Goal: Information Seeking & Learning: Learn about a topic

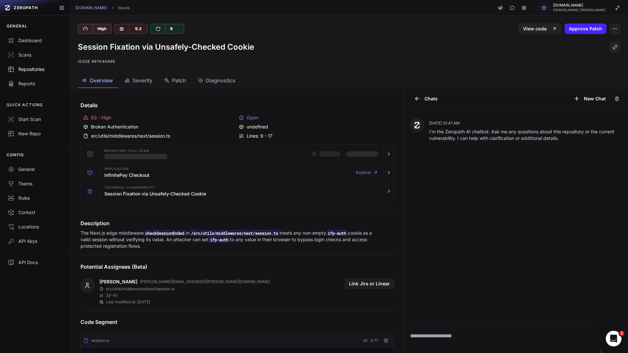
click at [40, 72] on div "Repositories" at bounding box center [35, 69] width 54 height 7
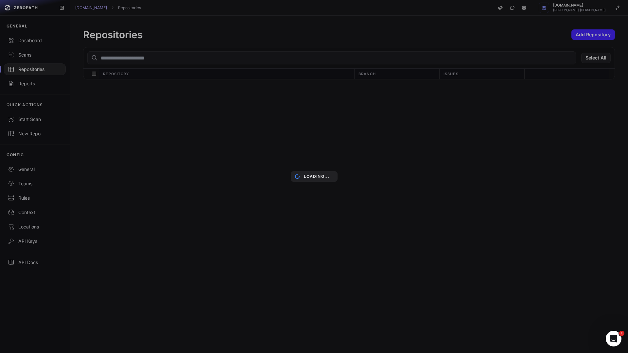
click at [135, 57] on div "Select All Repository Branch Issues Loading..." at bounding box center [349, 63] width 532 height 32
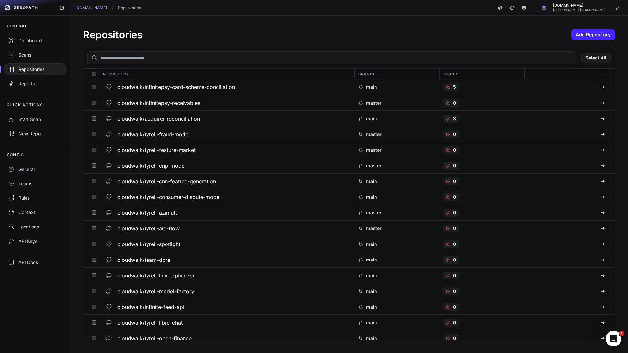
click at [146, 61] on input "text" at bounding box center [331, 57] width 489 height 13
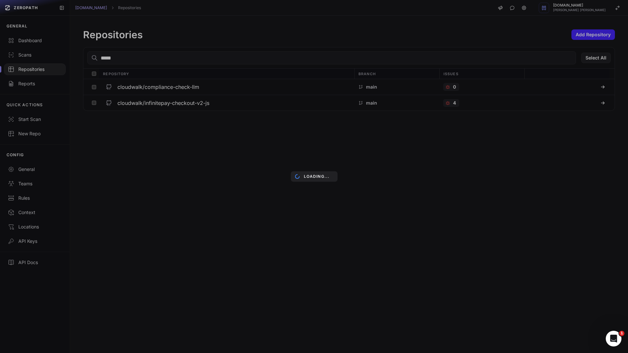
type input "*****"
click at [199, 104] on div "Loading..." at bounding box center [314, 176] width 628 height 353
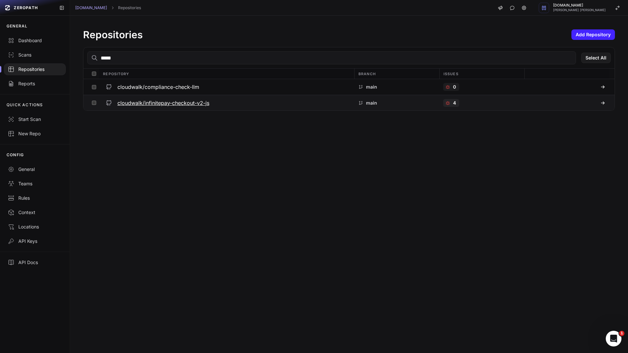
click at [181, 105] on h3 "cloudwalk/infinitepay-checkout-v2-js" at bounding box center [163, 103] width 92 height 8
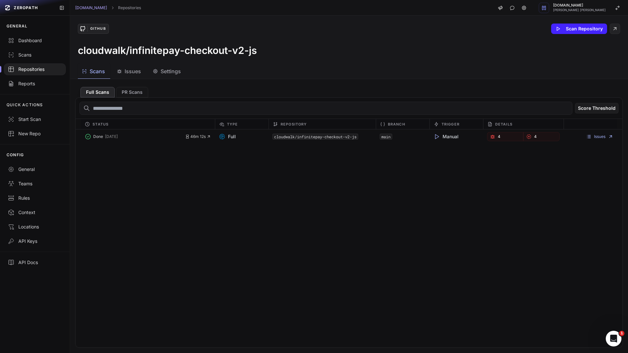
click at [135, 74] on span "Issues" at bounding box center [133, 71] width 16 height 8
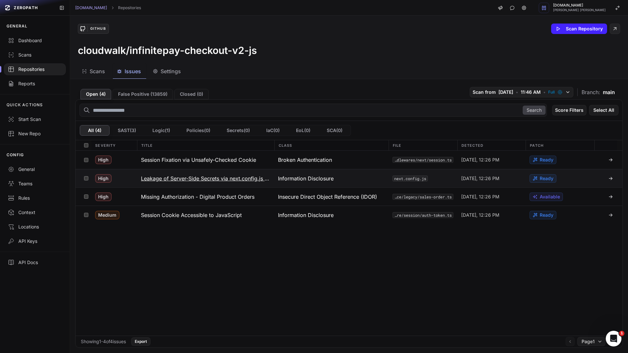
click at [179, 177] on h3 "Leakage of Server-Side Secrets via next.config.js env" at bounding box center [205, 179] width 129 height 8
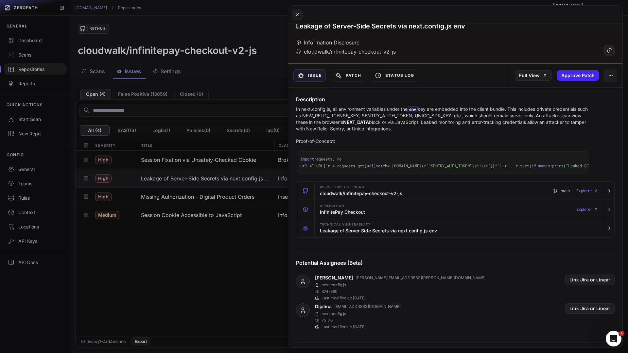
scroll to position [28, 0]
click at [259, 206] on button at bounding box center [314, 176] width 628 height 353
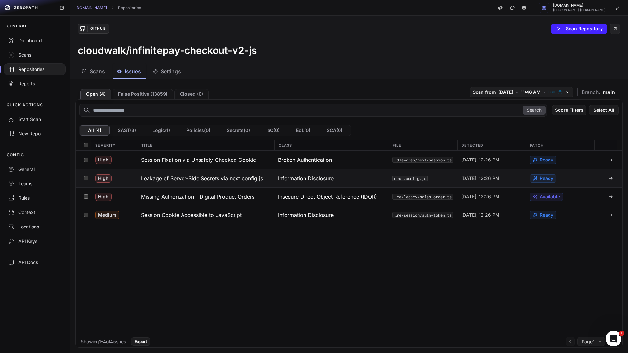
click at [178, 178] on h3 "Leakage of Server-Side Secrets via next.config.js env" at bounding box center [205, 179] width 129 height 8
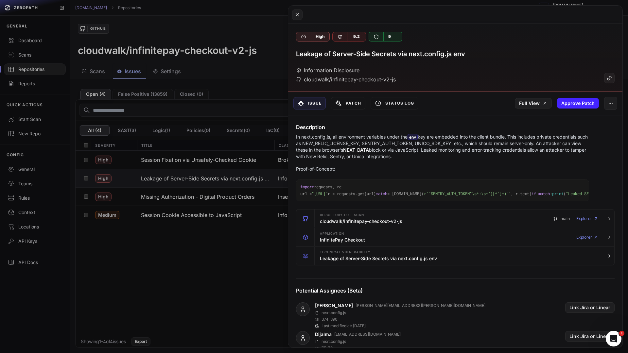
click at [345, 103] on button "Patch" at bounding box center [348, 103] width 34 height 12
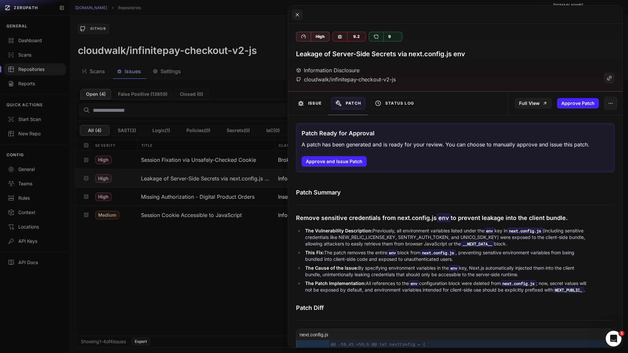
click at [313, 104] on button "Issue" at bounding box center [309, 103] width 32 height 12
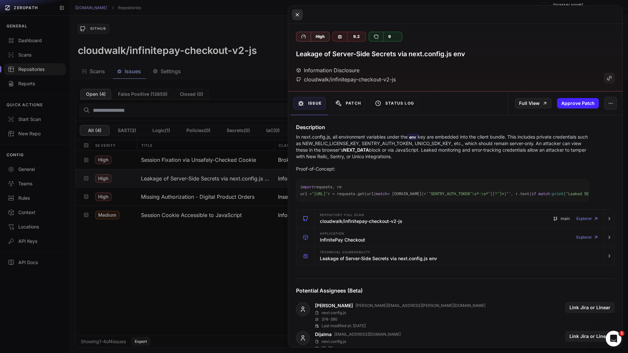
click at [299, 18] on icon at bounding box center [297, 15] width 6 height 8
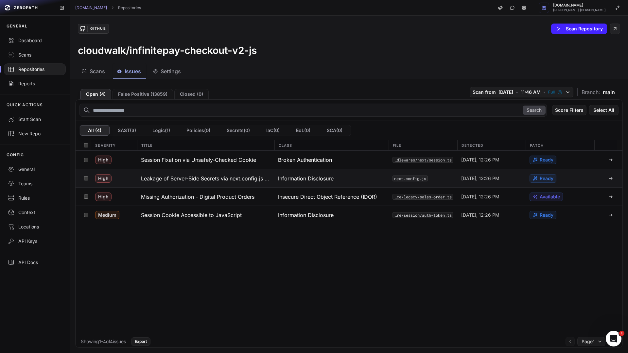
click at [196, 180] on h3 "Leakage of Server-Side Secrets via next.config.js env" at bounding box center [205, 179] width 129 height 8
